Goal: Information Seeking & Learning: Learn about a topic

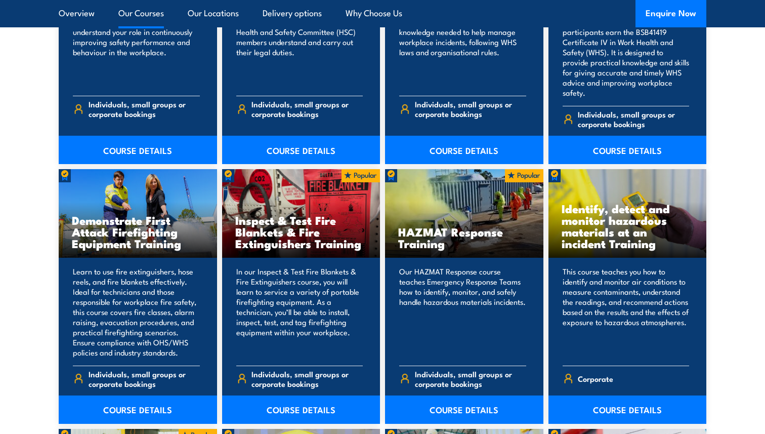
scroll to position [1670, 0]
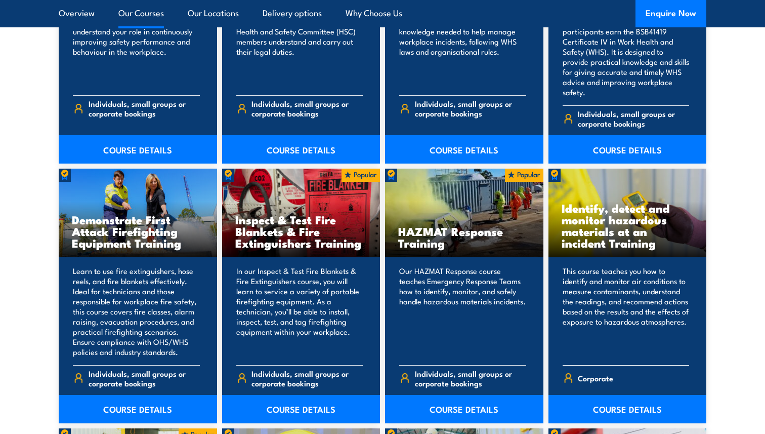
click at [617, 202] on h3 "Identify, detect and monitor hazardous materials at an incident Training" at bounding box center [628, 225] width 132 height 47
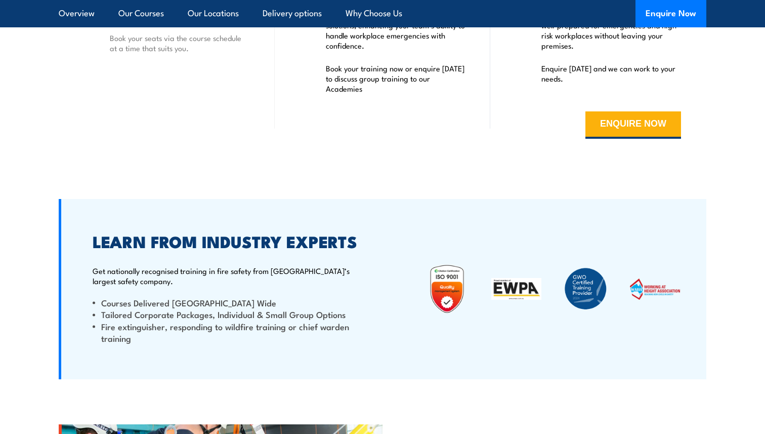
scroll to position [4501, 0]
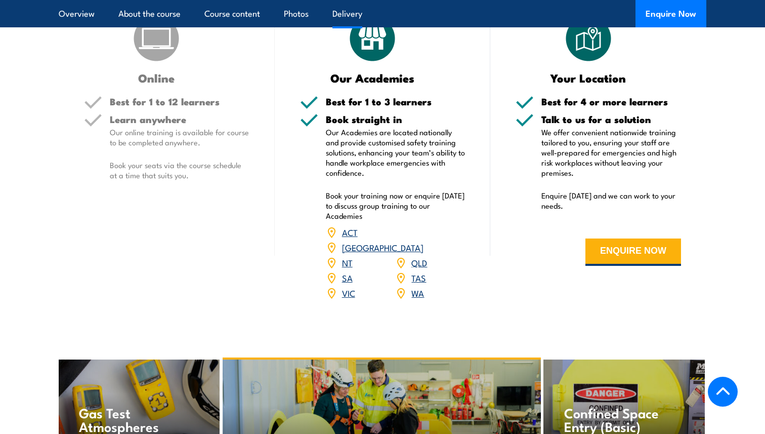
scroll to position [1463, 0]
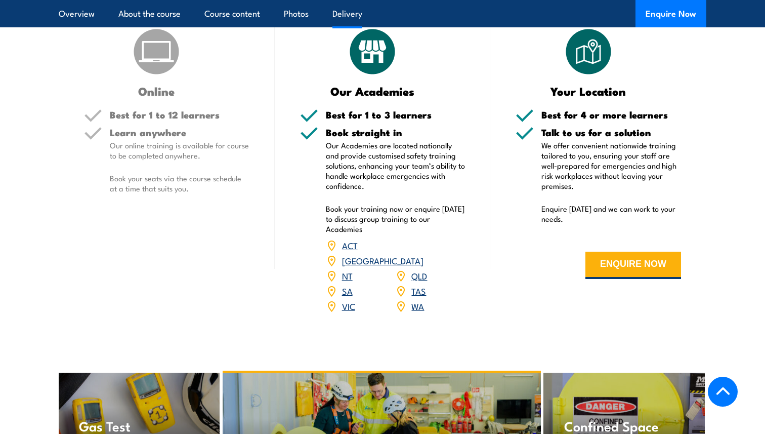
click at [146, 77] on img at bounding box center [156, 51] width 51 height 51
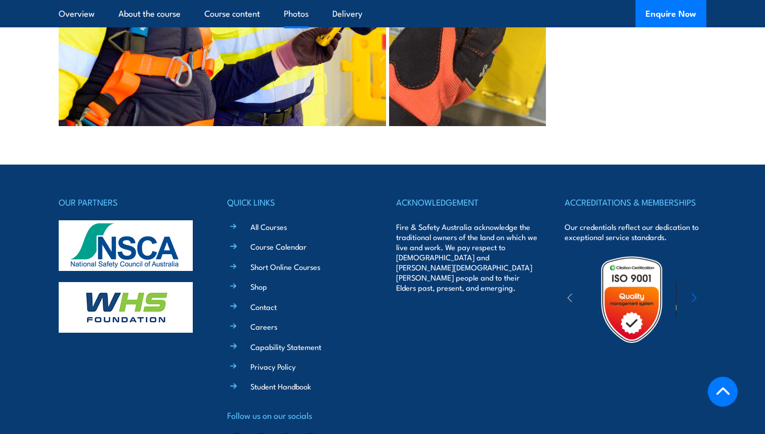
scroll to position [2376, 0]
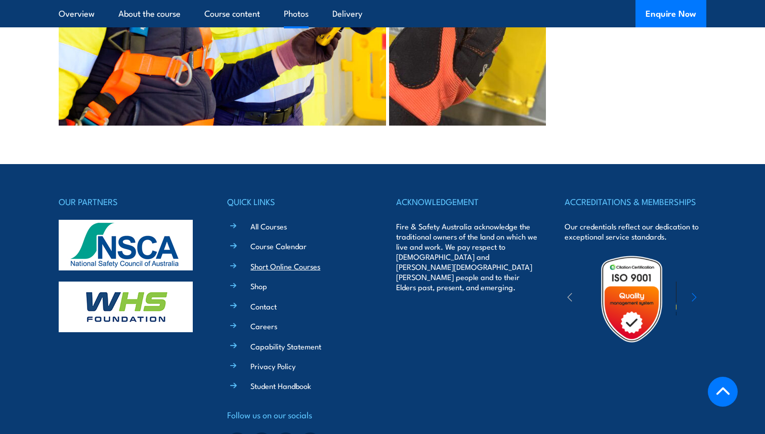
click at [294, 271] on link "Short Online Courses" at bounding box center [286, 266] width 70 height 11
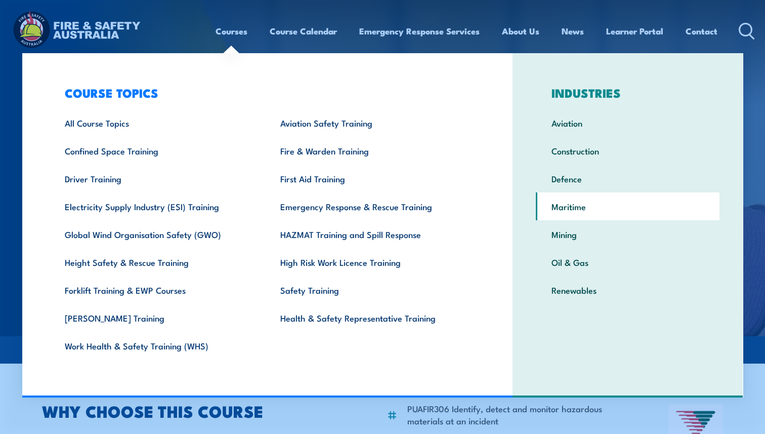
click at [579, 204] on link "Maritime" at bounding box center [628, 206] width 184 height 28
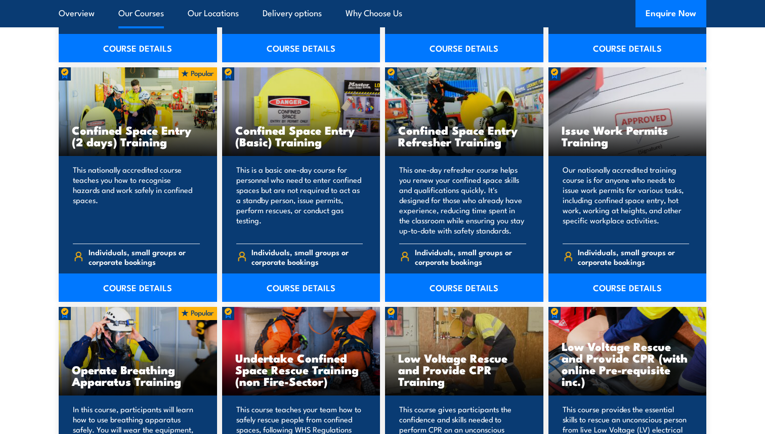
scroll to position [2032, 0]
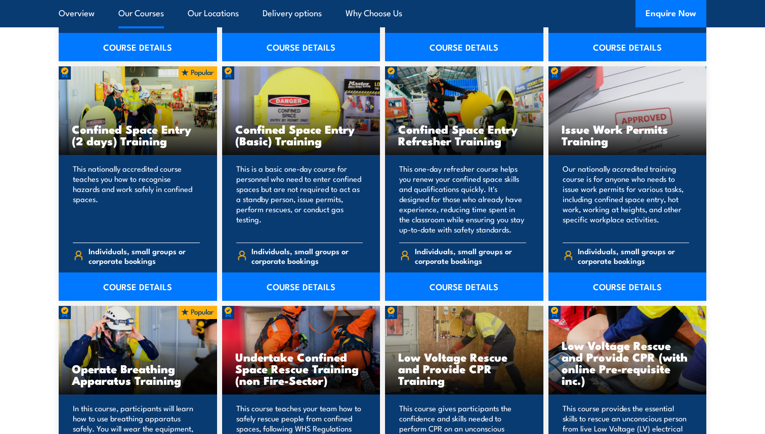
click at [153, 123] on h3 "Confined Space Entry (2 days) Training" at bounding box center [138, 134] width 132 height 23
click at [147, 246] on span "Individuals, small groups or corporate bookings" at bounding box center [144, 255] width 111 height 19
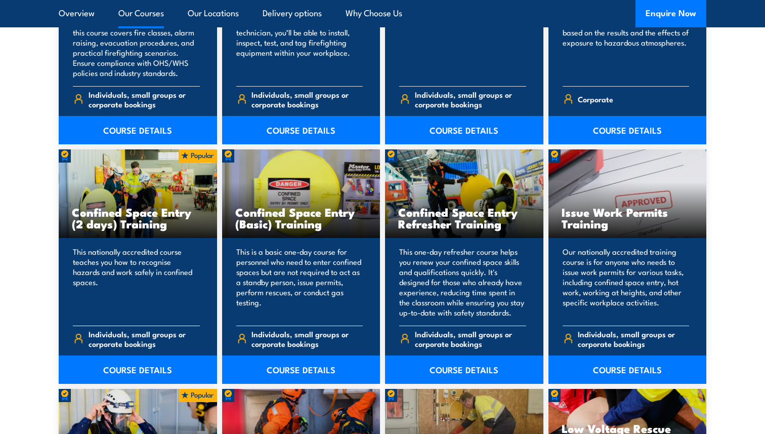
scroll to position [1942, 0]
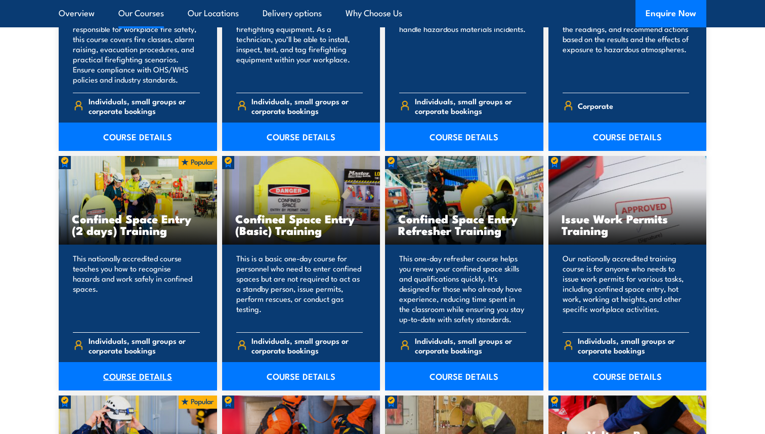
click at [149, 362] on link "COURSE DETAILS" at bounding box center [138, 376] width 158 height 28
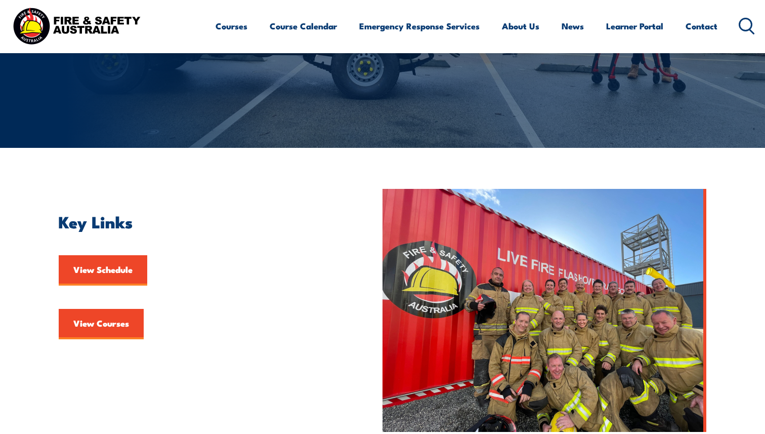
scroll to position [141, 0]
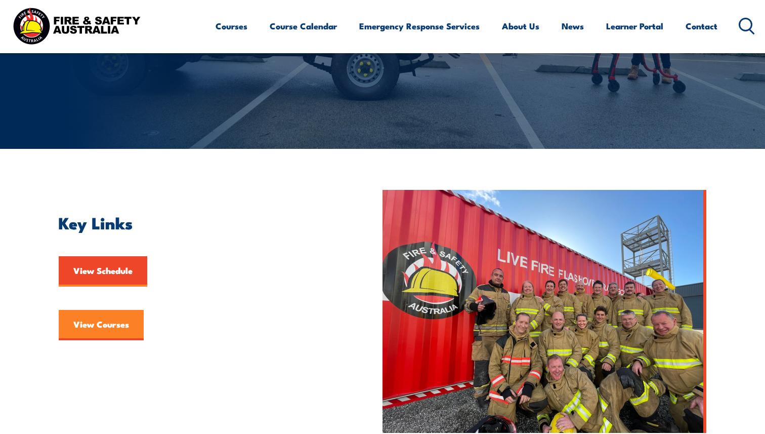
click at [116, 328] on link "View Courses" at bounding box center [101, 325] width 85 height 30
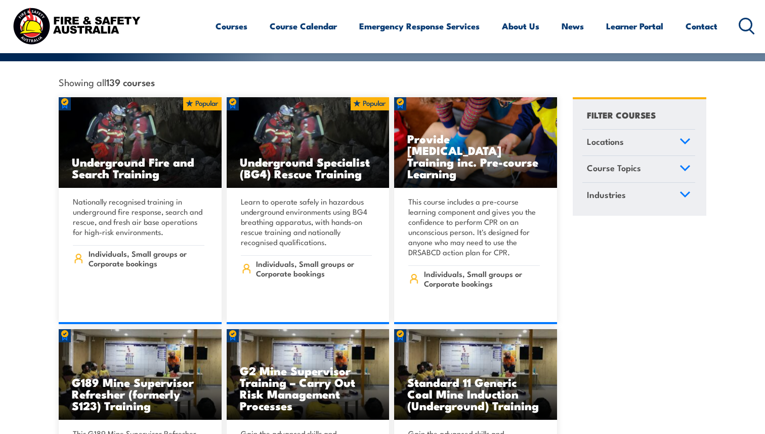
scroll to position [266, 0]
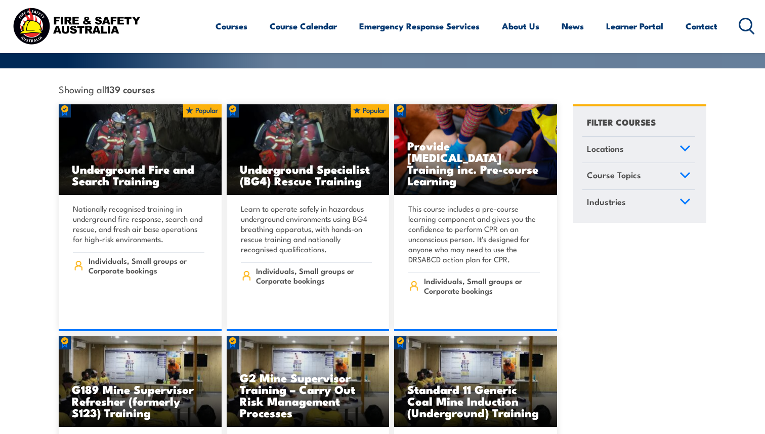
click at [668, 140] on link "Locations" at bounding box center [639, 150] width 113 height 26
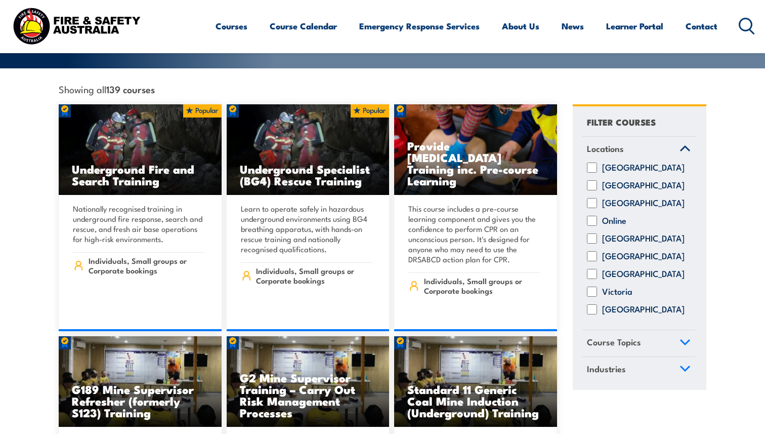
click at [593, 216] on input "Online" at bounding box center [592, 221] width 10 height 10
checkbox input "true"
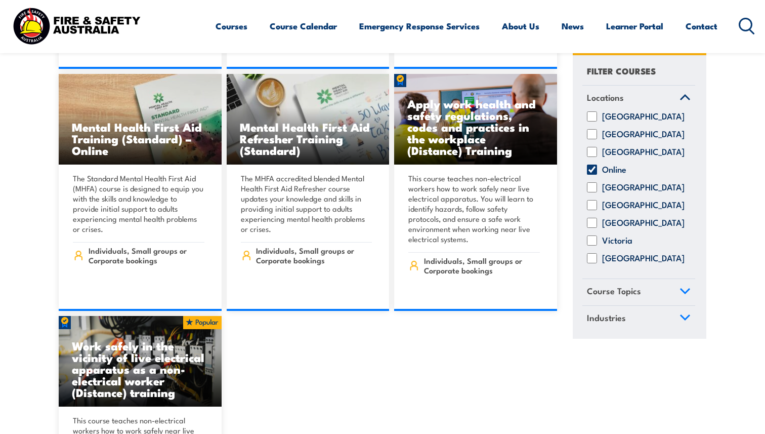
scroll to position [527, 0]
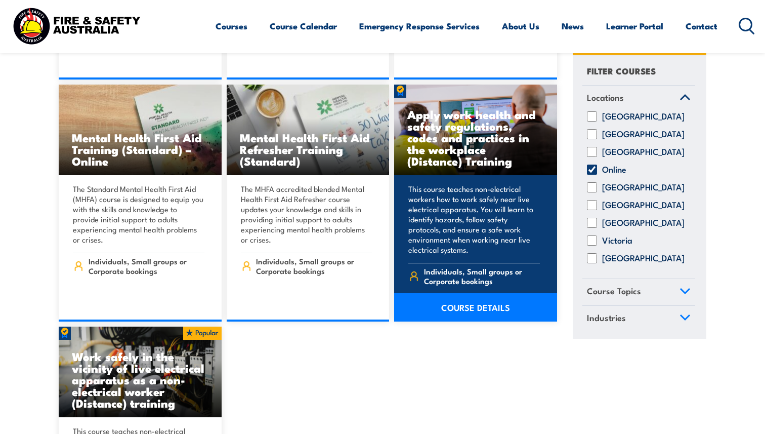
click at [424, 122] on h3 "Apply work health and safety regulations, codes and practices in the workplace …" at bounding box center [475, 137] width 137 height 58
click at [461, 297] on link "COURSE DETAILS" at bounding box center [475, 307] width 163 height 28
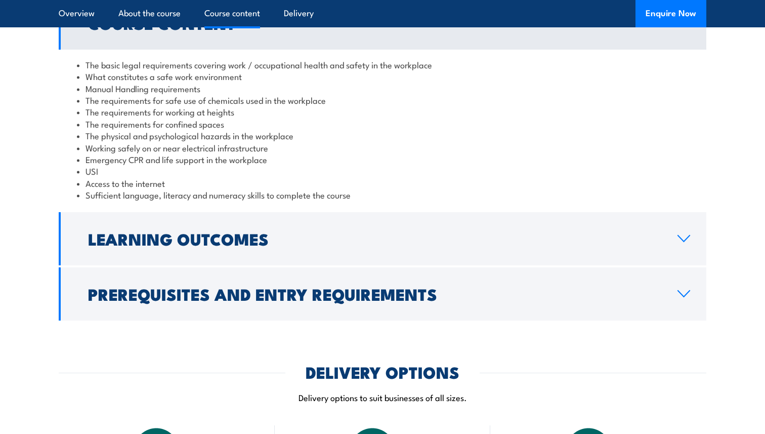
scroll to position [869, 0]
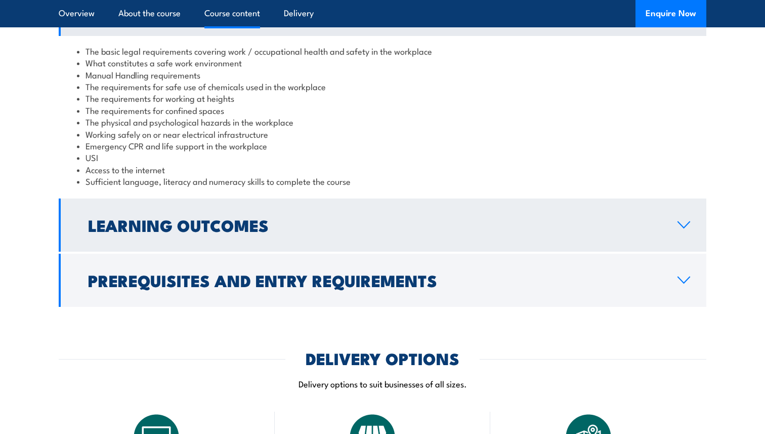
click at [365, 228] on h2 "Learning Outcomes" at bounding box center [374, 225] width 573 height 14
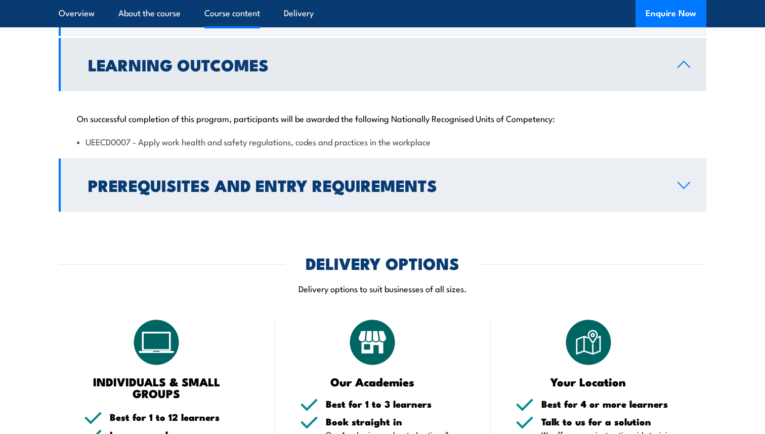
click at [344, 180] on h2 "Prerequisites and Entry Requirements" at bounding box center [374, 185] width 573 height 14
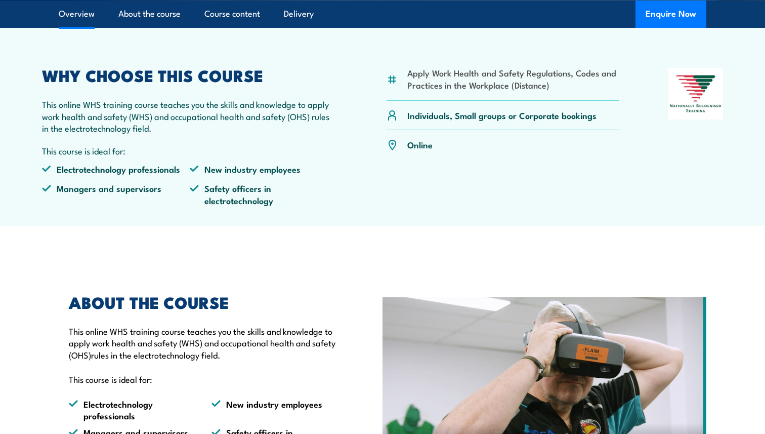
scroll to position [0, 0]
